Goal: Navigation & Orientation: Locate item on page

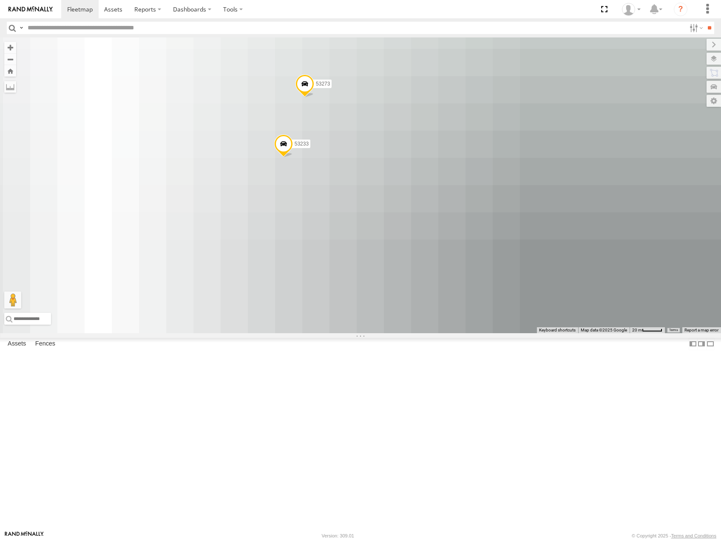
click at [0, 0] on span "Satellite" at bounding box center [0, 0] width 0 height 0
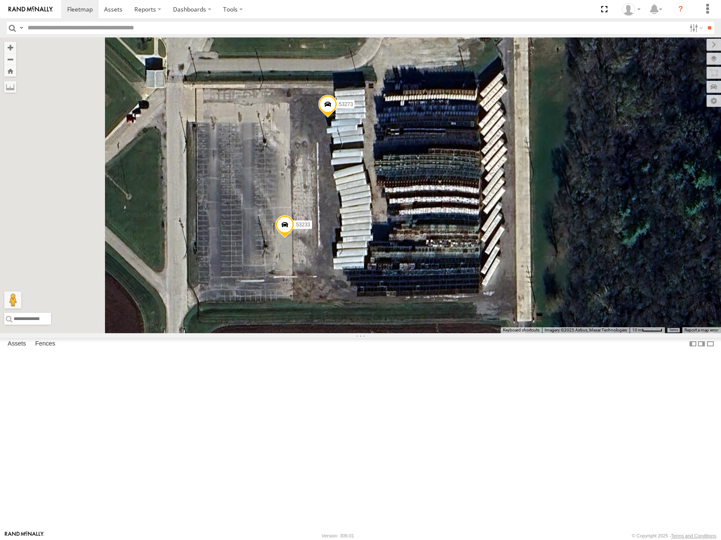
drag, startPoint x: 450, startPoint y: 238, endPoint x: 495, endPoint y: 323, distance: 95.9
click at [498, 329] on div "53216 53149 53247 53210 53103 53207 53289 53219 53244 53253 53224 53138 53240 5…" at bounding box center [360, 185] width 721 height 296
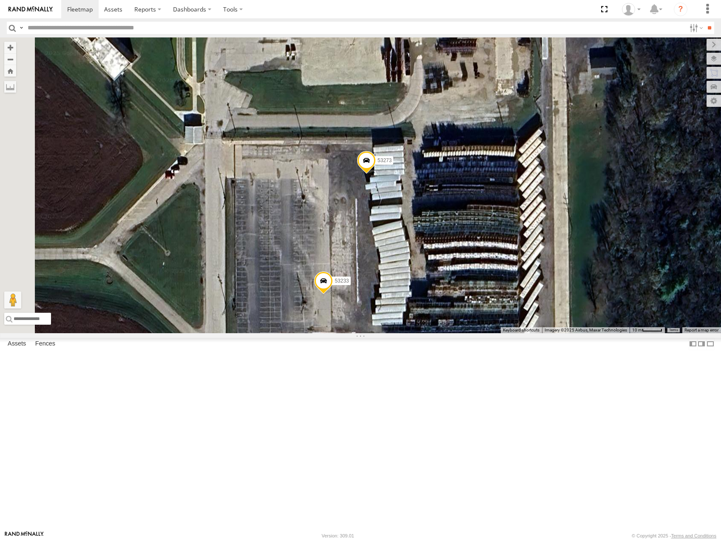
click at [376, 174] on span at bounding box center [366, 162] width 19 height 23
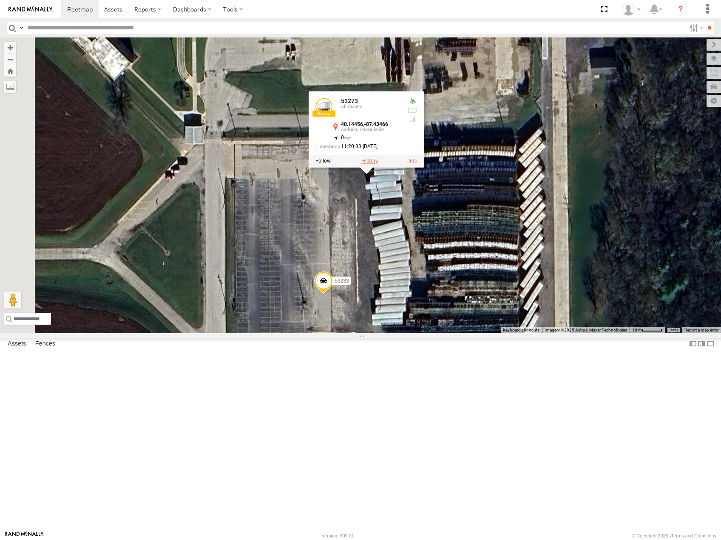
click at [378, 164] on label at bounding box center [369, 161] width 17 height 6
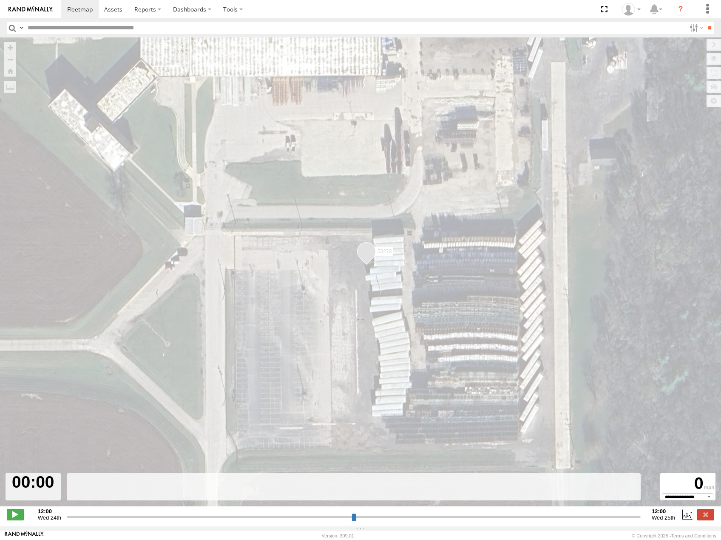
type input "**********"
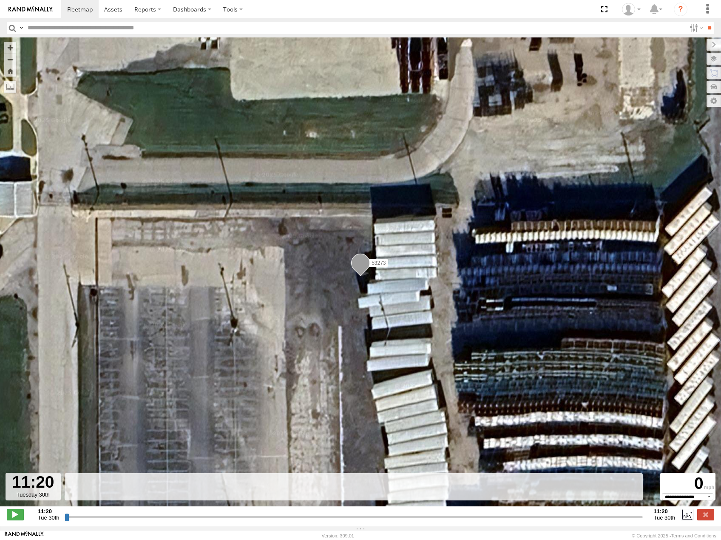
drag, startPoint x: 66, startPoint y: 520, endPoint x: 264, endPoint y: 461, distance: 205.7
click at [242, 512] on input "range" at bounding box center [354, 516] width 578 height 8
